Goal: Task Accomplishment & Management: Manage account settings

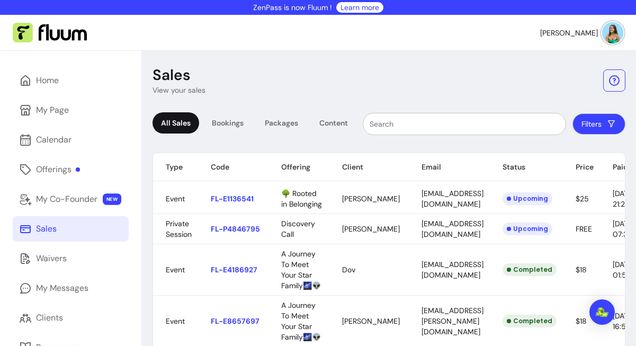
scroll to position [59, 0]
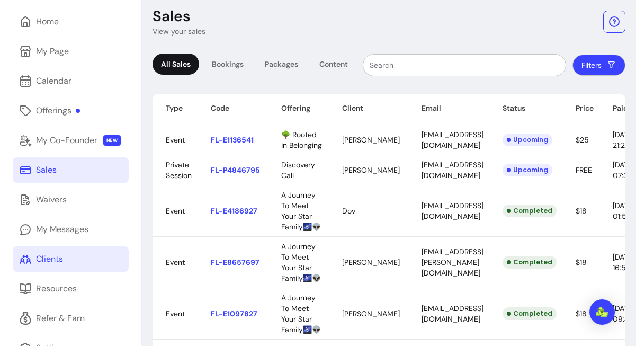
click at [61, 255] on div "Clients" at bounding box center [49, 259] width 27 height 13
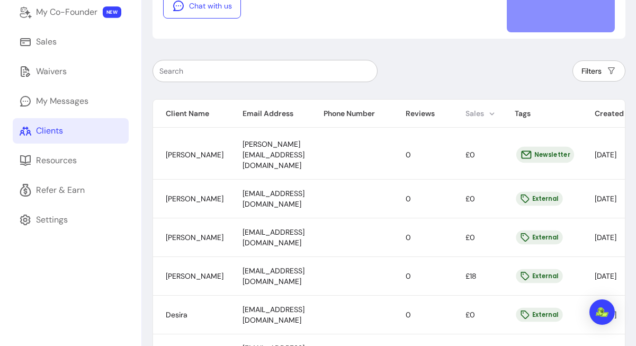
click at [502, 117] on th "Sales" at bounding box center [477, 114] width 49 height 28
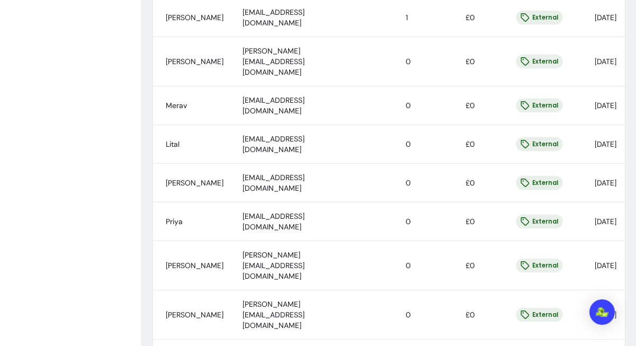
scroll to position [804, 0]
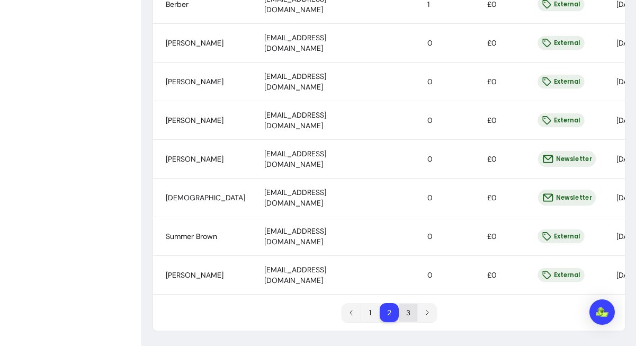
click at [409, 308] on li "3" at bounding box center [408, 313] width 19 height 19
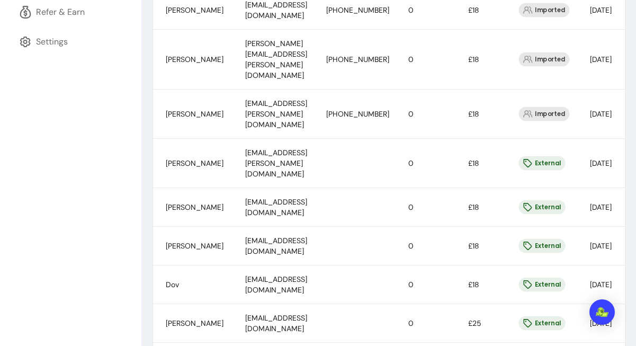
scroll to position [344, 0]
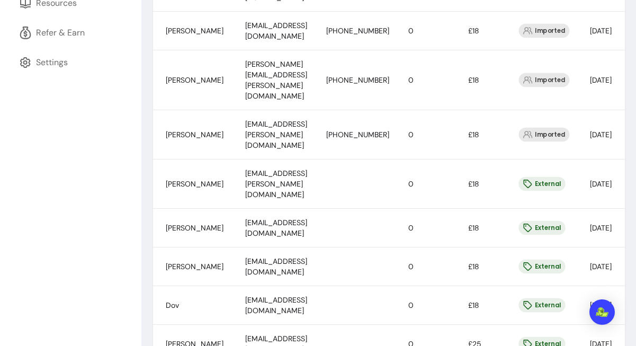
click at [178, 179] on span "[PERSON_NAME]" at bounding box center [195, 184] width 58 height 10
click at [273, 169] on span "[EMAIL_ADDRESS][PERSON_NAME][DOMAIN_NAME]" at bounding box center [276, 184] width 62 height 31
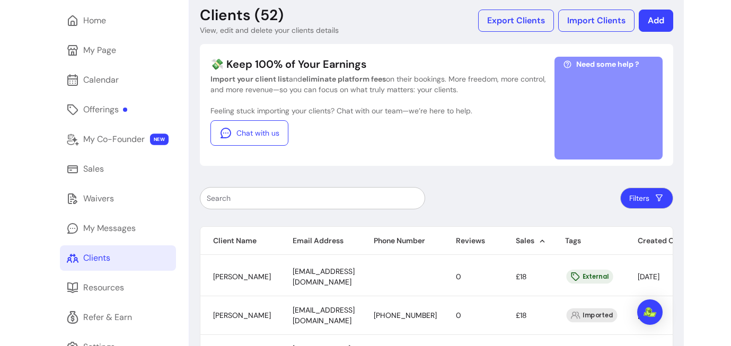
scroll to position [153, 0]
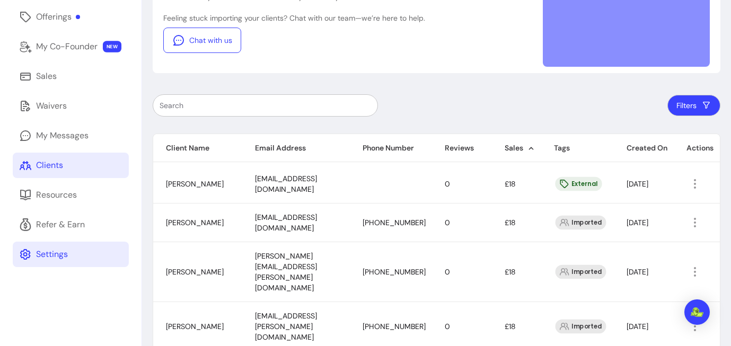
click at [59, 251] on div "Settings" at bounding box center [52, 254] width 32 height 13
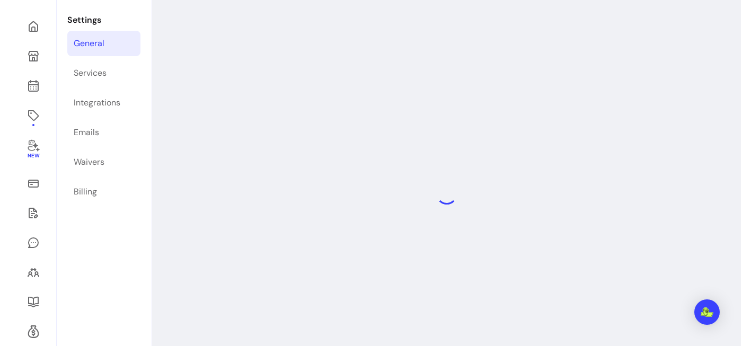
scroll to position [51, 0]
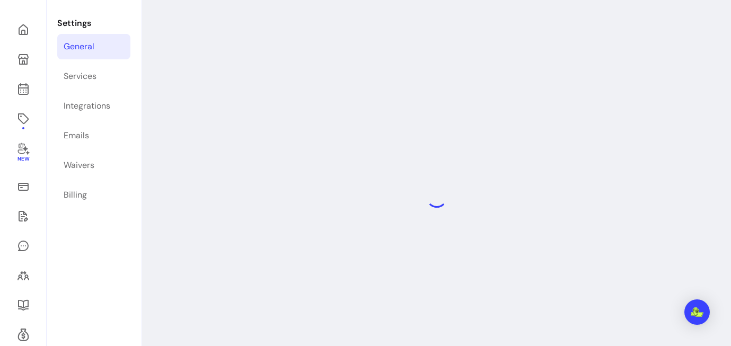
select select "**********"
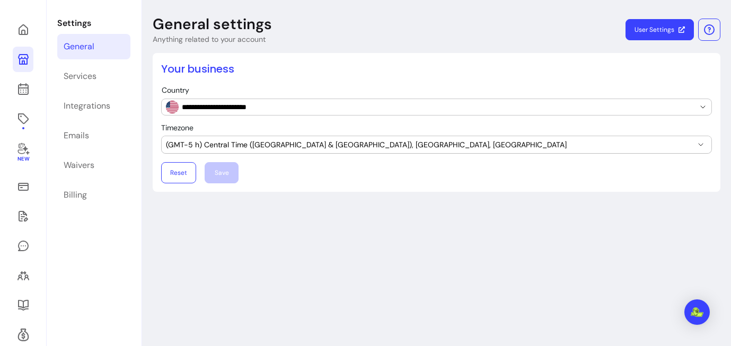
click at [26, 63] on icon at bounding box center [23, 59] width 11 height 11
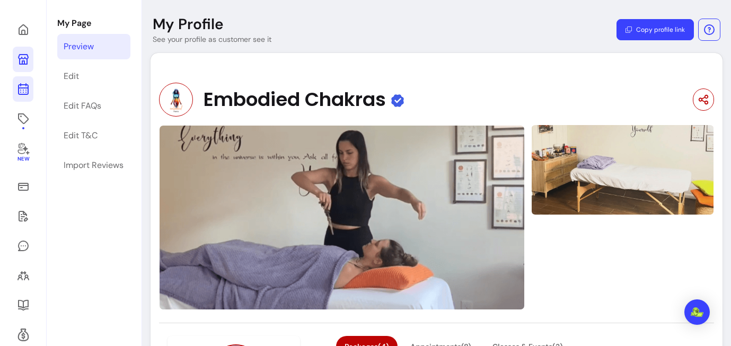
click at [25, 94] on icon at bounding box center [23, 46] width 180 height 151
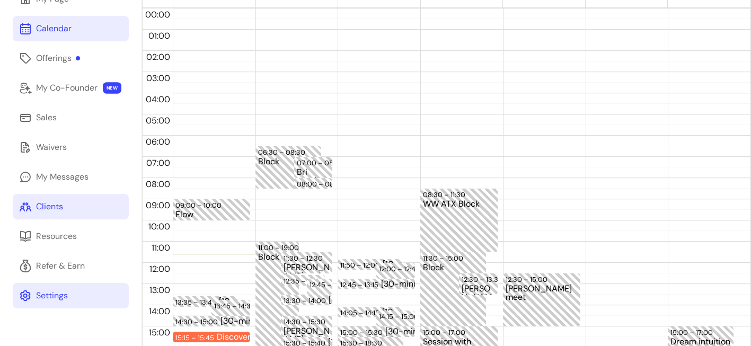
scroll to position [139, 0]
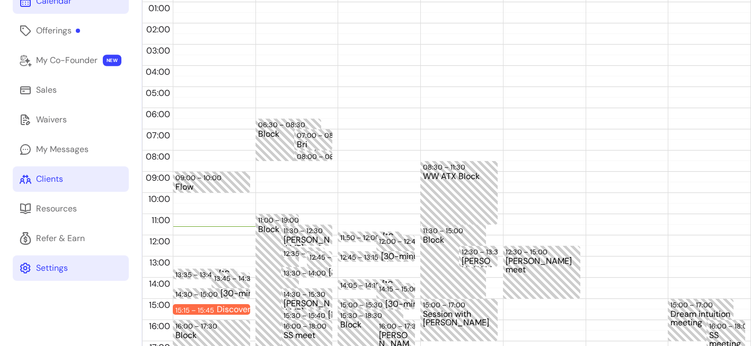
click at [62, 175] on div "Clients" at bounding box center [49, 179] width 27 height 13
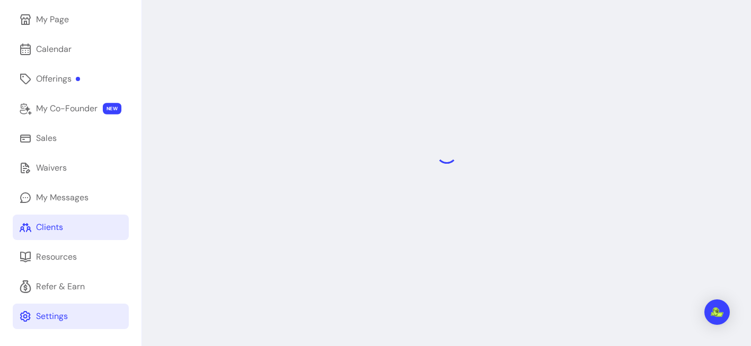
scroll to position [51, 0]
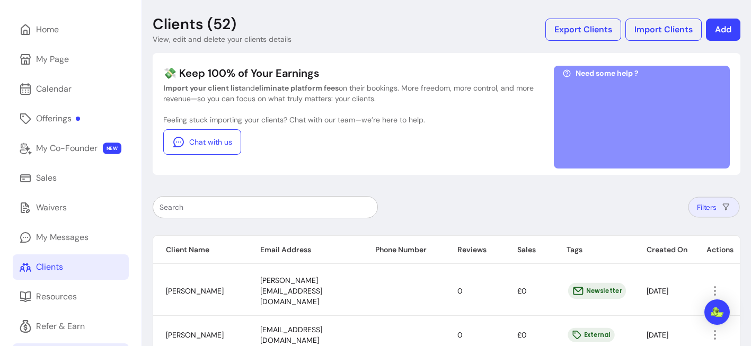
click at [636, 208] on button "Filters" at bounding box center [713, 207] width 51 height 21
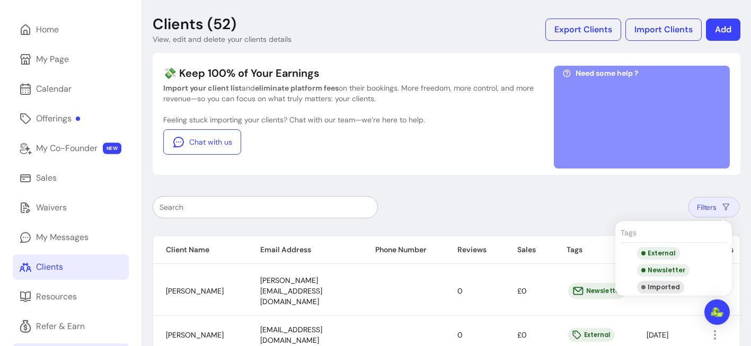
click at [636, 208] on button "Filters" at bounding box center [713, 207] width 51 height 21
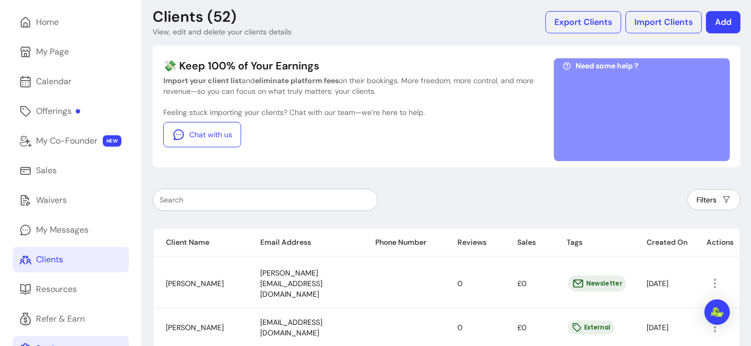
scroll to position [67, 0]
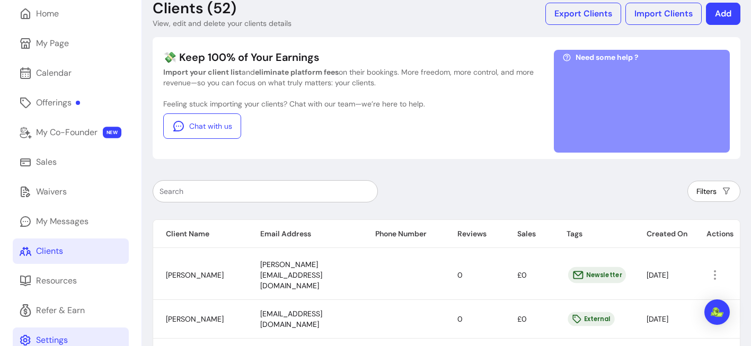
click at [184, 300] on td "[PERSON_NAME]" at bounding box center [200, 319] width 94 height 39
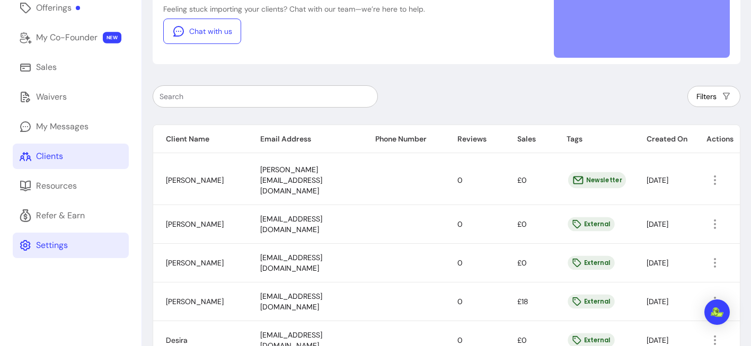
scroll to position [0, 0]
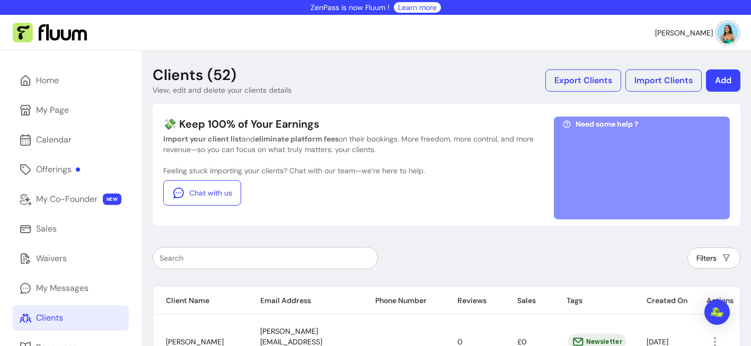
click at [636, 168] on div at bounding box center [641, 170] width 159 height 79
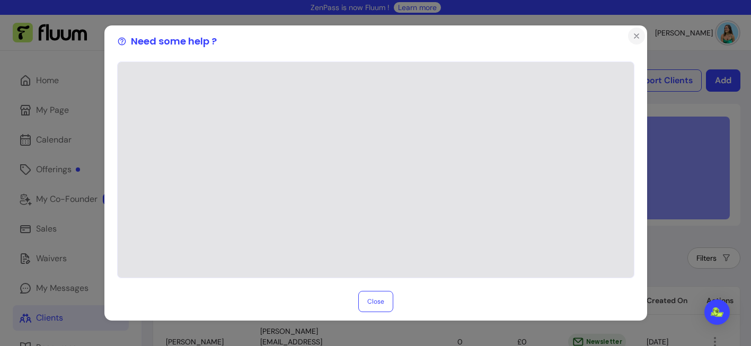
click at [632, 39] on icon "Close" at bounding box center [636, 36] width 8 height 8
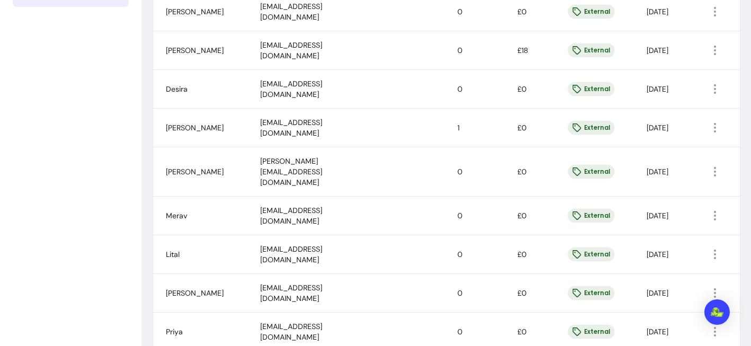
scroll to position [69, 0]
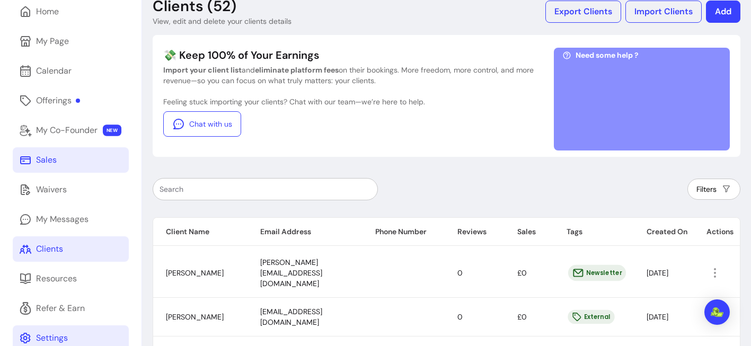
click at [60, 166] on link "Sales" at bounding box center [71, 159] width 116 height 25
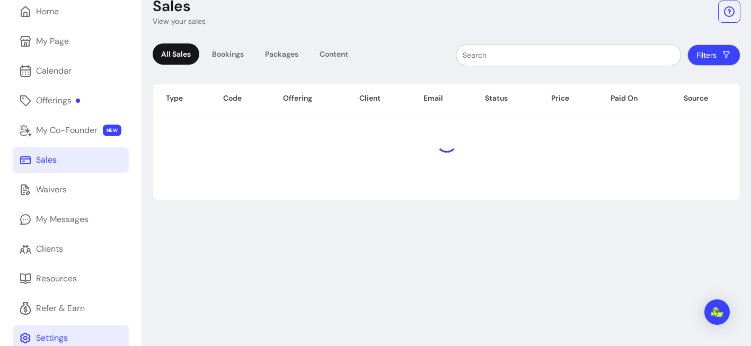
scroll to position [51, 0]
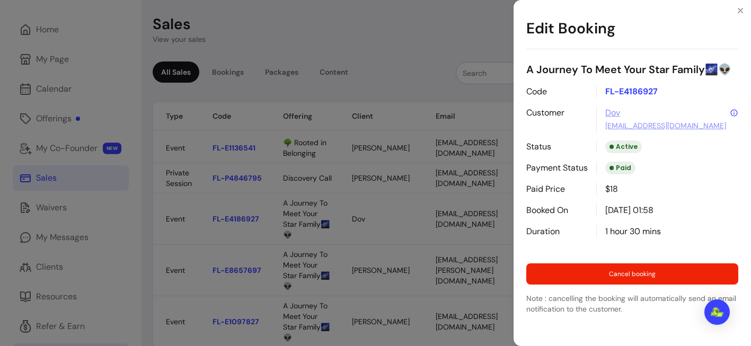
drag, startPoint x: 623, startPoint y: 225, endPoint x: 533, endPoint y: 220, distance: 90.7
click at [533, 220] on body "ZenPass is now Fluum ! Learn more [PERSON_NAME] Home My Page Calendar Offerings…" at bounding box center [375, 173] width 751 height 346
click at [636, 113] on icon at bounding box center [734, 113] width 8 height 8
click at [636, 125] on link "[EMAIL_ADDRESS][DOMAIN_NAME]" at bounding box center [665, 125] width 121 height 11
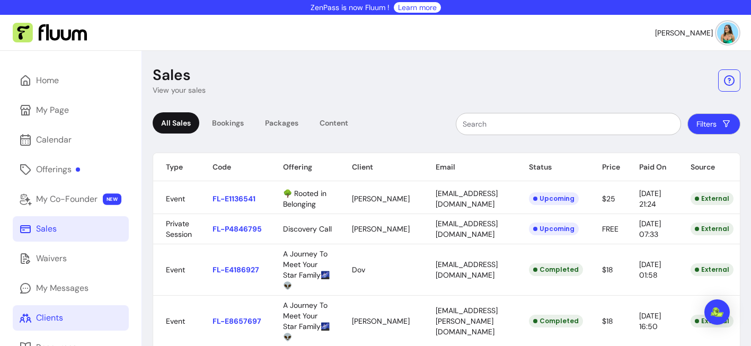
click at [93, 324] on link "Clients" at bounding box center [71, 317] width 116 height 25
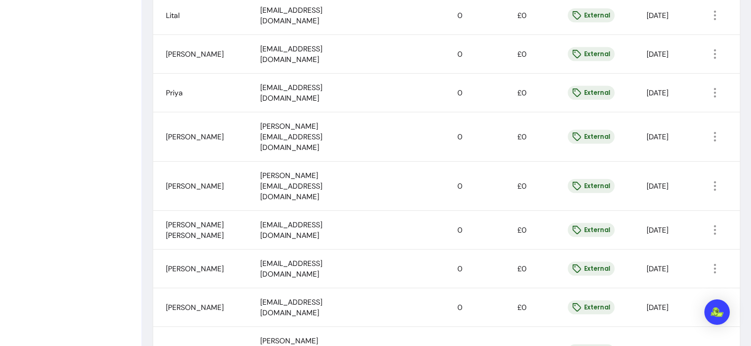
scroll to position [790, 0]
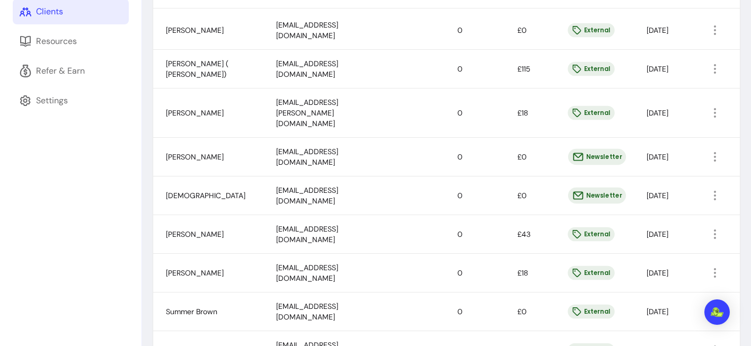
scroll to position [314, 0]
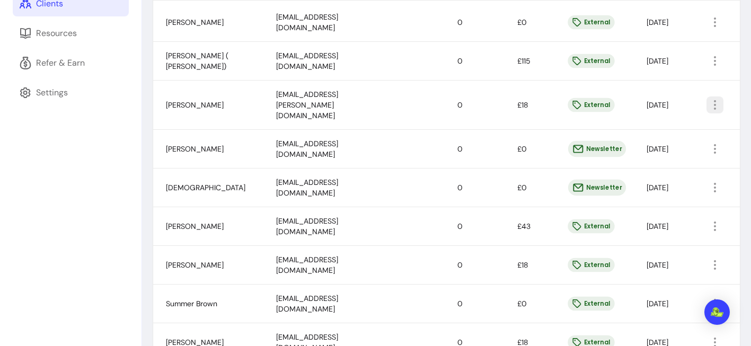
click at [709, 99] on icon "button" at bounding box center [715, 105] width 13 height 13
click at [651, 127] on span "Amend" at bounding box center [666, 123] width 77 height 11
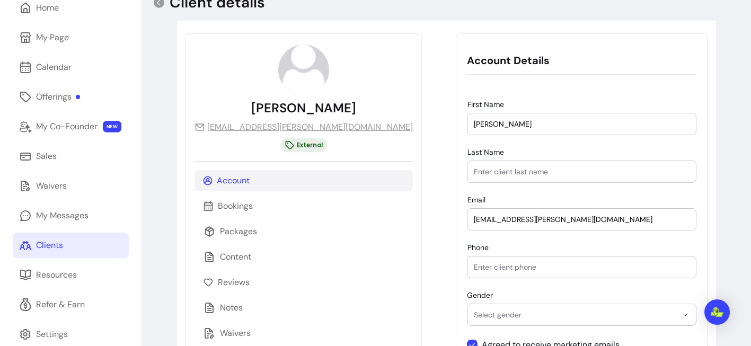
scroll to position [154, 0]
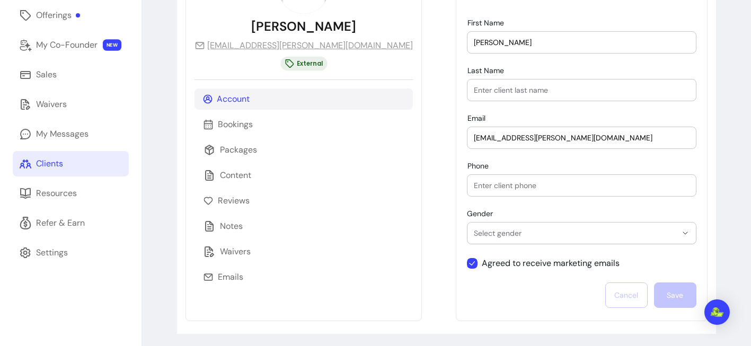
click at [474, 236] on span "Select gender" at bounding box center [575, 233] width 203 height 11
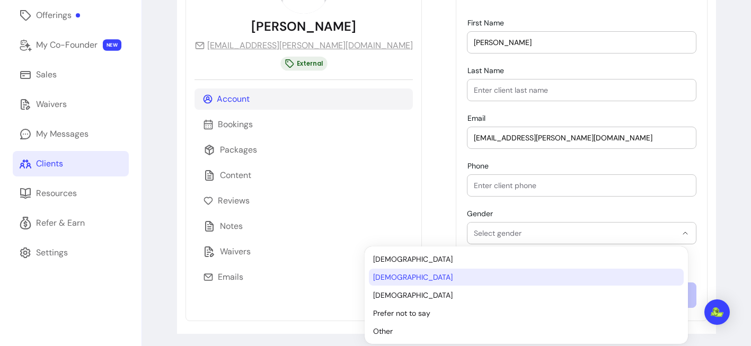
click at [391, 280] on span "Female" at bounding box center [521, 277] width 296 height 11
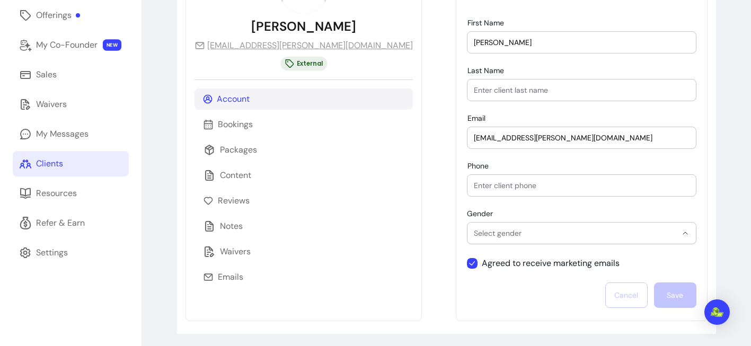
select select "******"
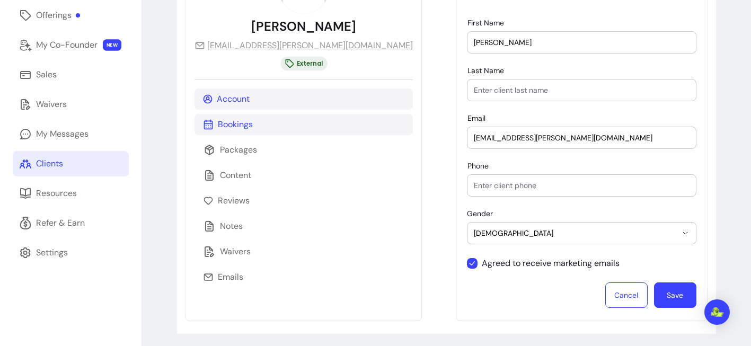
click at [231, 127] on p "Bookings" at bounding box center [235, 124] width 35 height 13
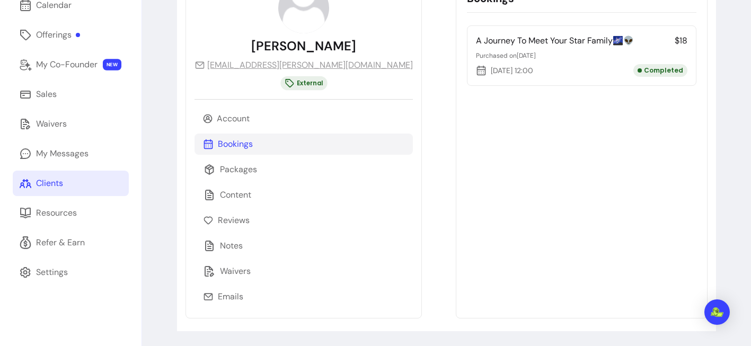
scroll to position [135, 0]
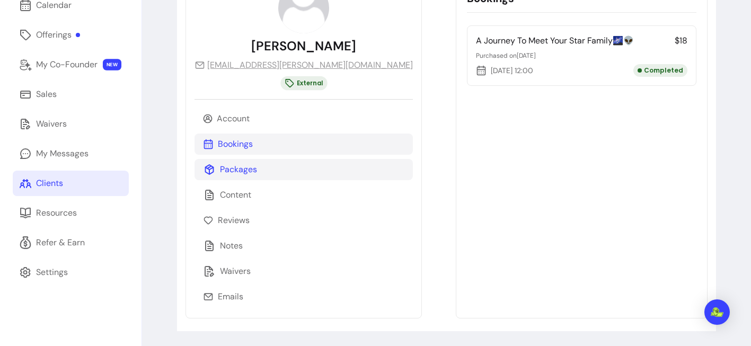
click at [244, 167] on p "Packages" at bounding box center [238, 169] width 37 height 13
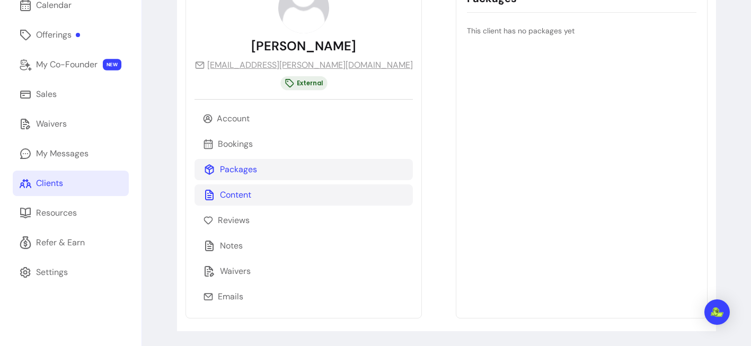
click at [244, 193] on p "Content" at bounding box center [235, 195] width 31 height 13
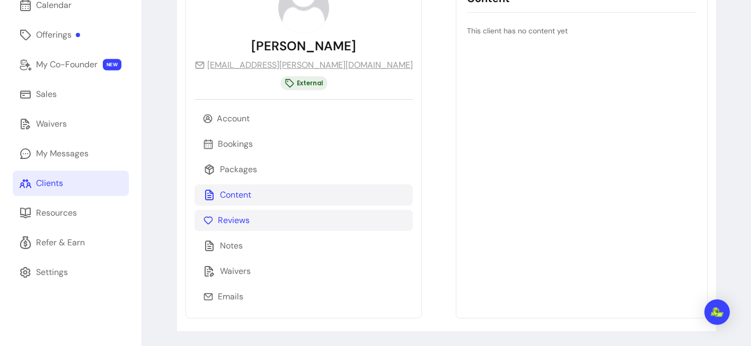
click at [255, 226] on div "Reviews" at bounding box center [303, 220] width 218 height 21
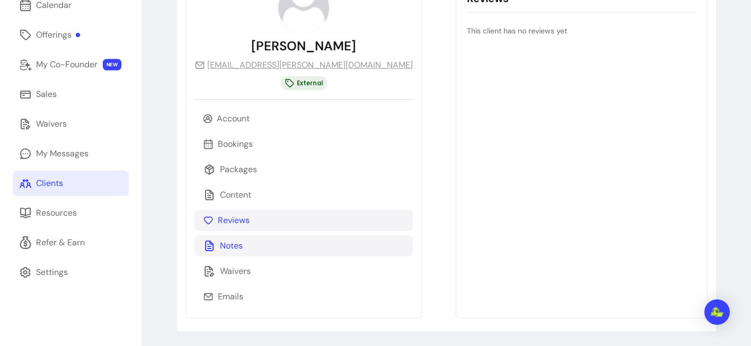
click at [252, 248] on div "Notes" at bounding box center [303, 245] width 218 height 21
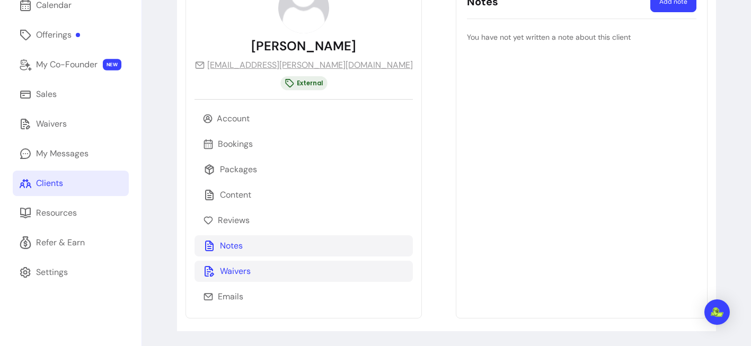
click at [253, 275] on div "Waivers" at bounding box center [303, 271] width 218 height 21
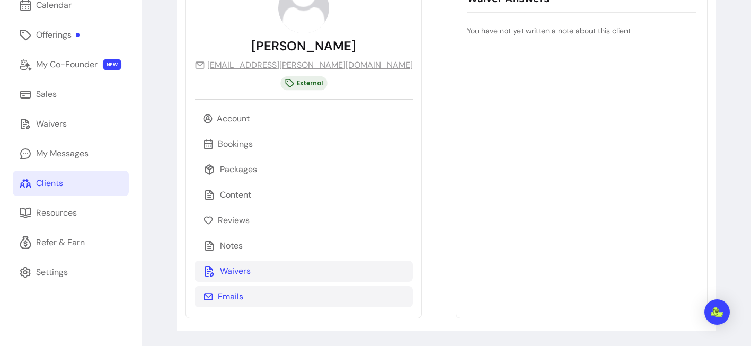
click at [247, 301] on div "Emails" at bounding box center [303, 296] width 218 height 21
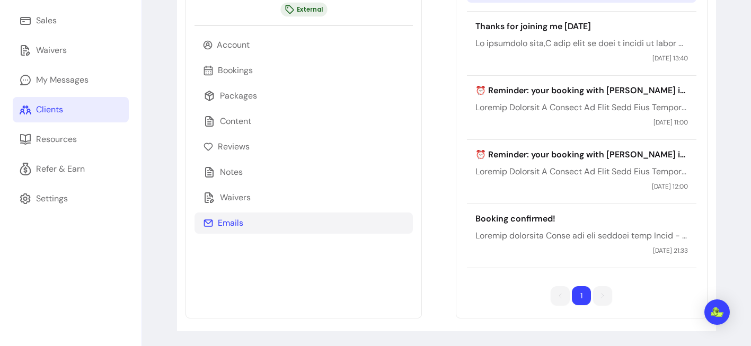
scroll to position [0, 0]
